Goal: Task Accomplishment & Management: Manage account settings

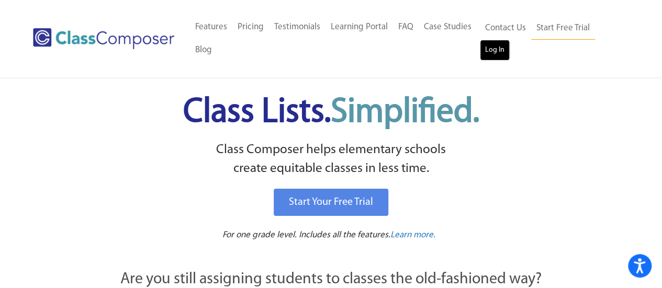
click at [501, 44] on link "Log In" at bounding box center [495, 50] width 30 height 21
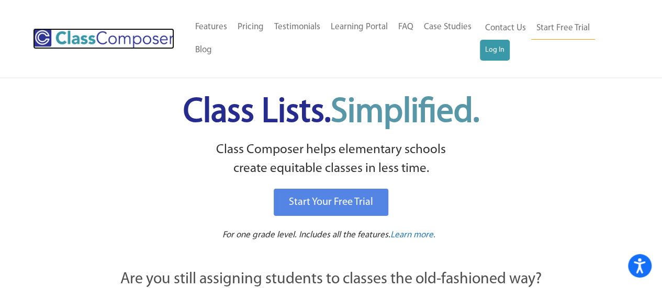
click at [145, 32] on img at bounding box center [103, 38] width 141 height 21
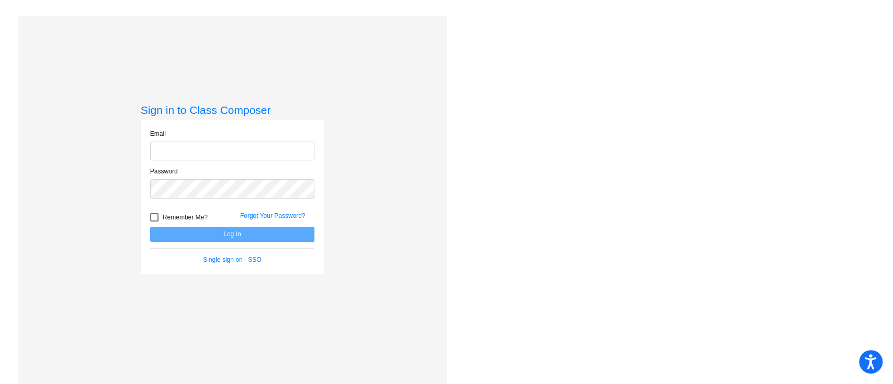
type input "altomare-hurleyb@harrisontwp.k12.nj.us"
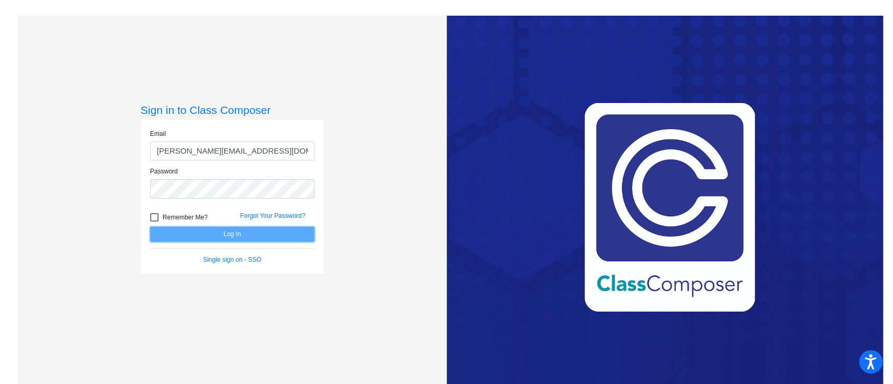
click at [264, 229] on button "Log In" at bounding box center [232, 234] width 164 height 15
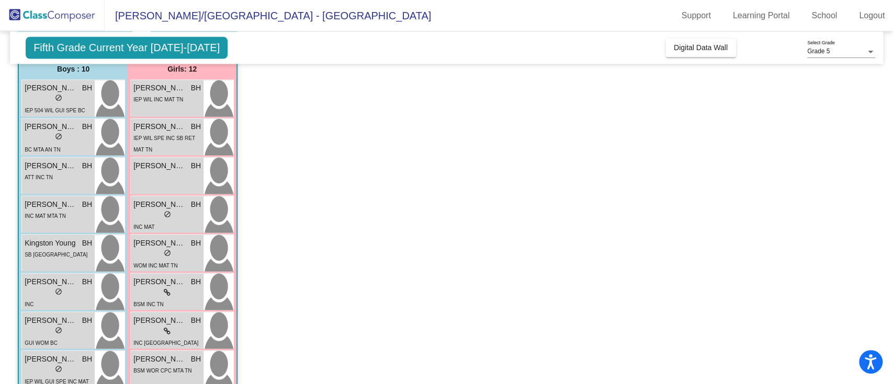
scroll to position [1255, 0]
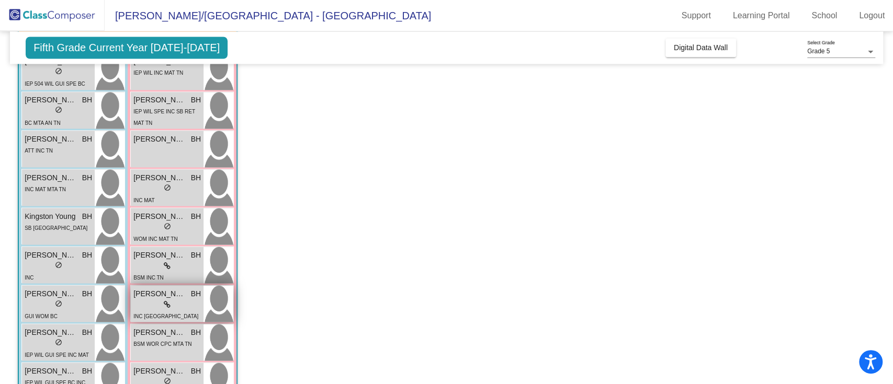
click at [142, 304] on div "lock do_not_disturb_alt" at bounding box center [166, 304] width 67 height 11
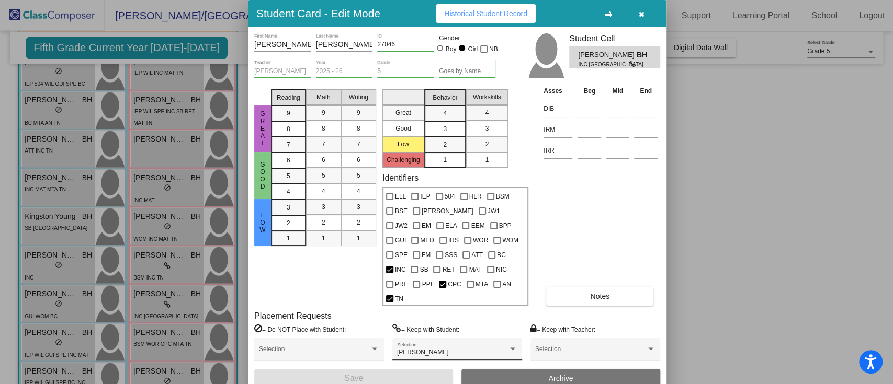
click at [472, 338] on div "Riley Baron Selection" at bounding box center [457, 350] width 130 height 24
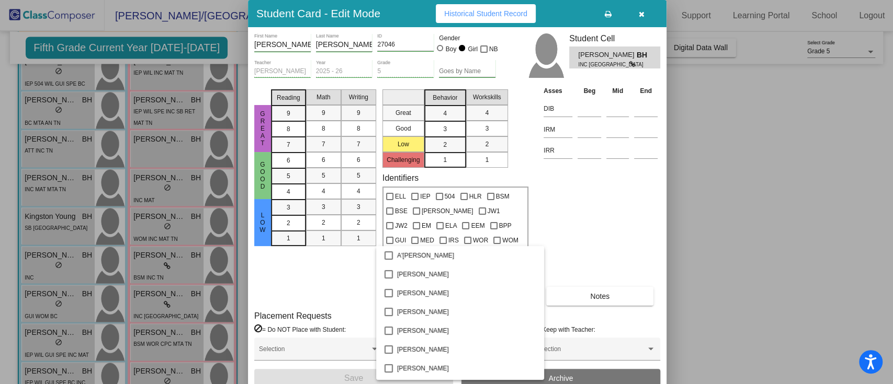
scroll to position [3041, 0]
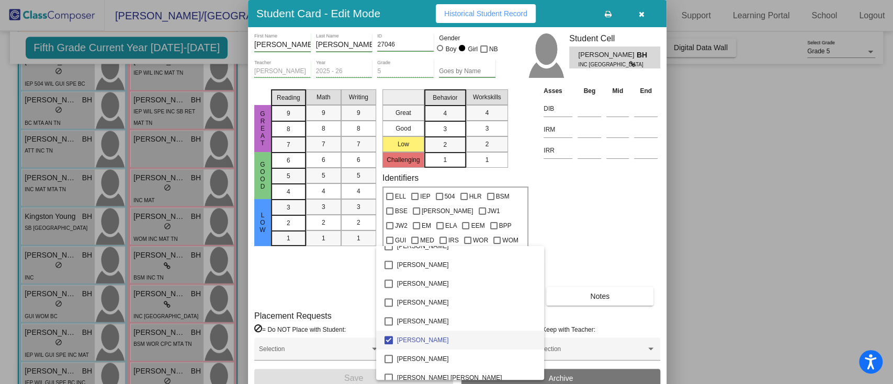
click at [608, 212] on div at bounding box center [446, 192] width 893 height 384
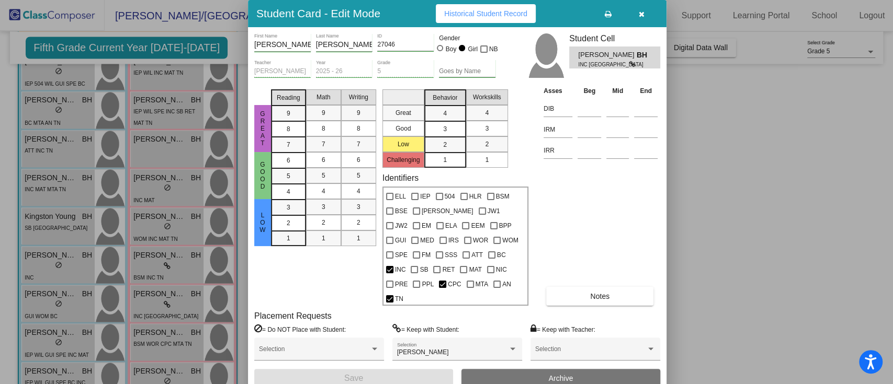
click at [603, 292] on span "Notes" at bounding box center [599, 296] width 19 height 8
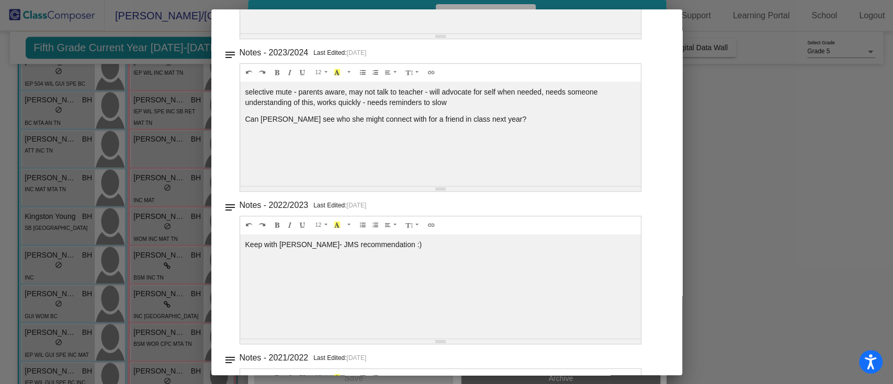
scroll to position [348, 0]
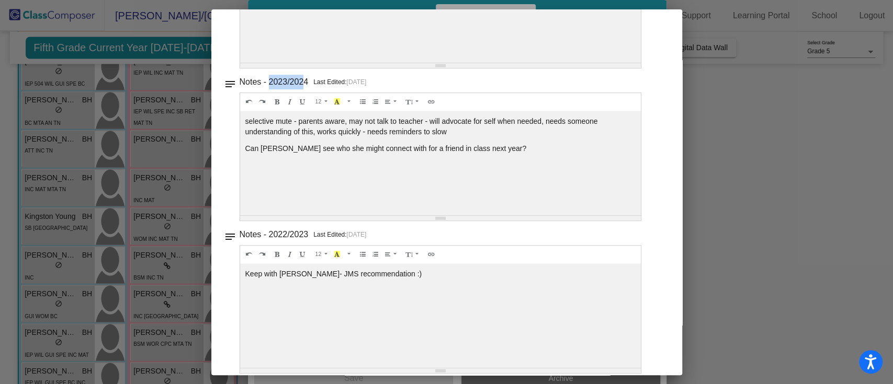
drag, startPoint x: 268, startPoint y: 81, endPoint x: 304, endPoint y: 80, distance: 36.6
click at [304, 80] on h3 "Notes - 2023/2024" at bounding box center [274, 82] width 69 height 15
